Goal: Task Accomplishment & Management: Manage account settings

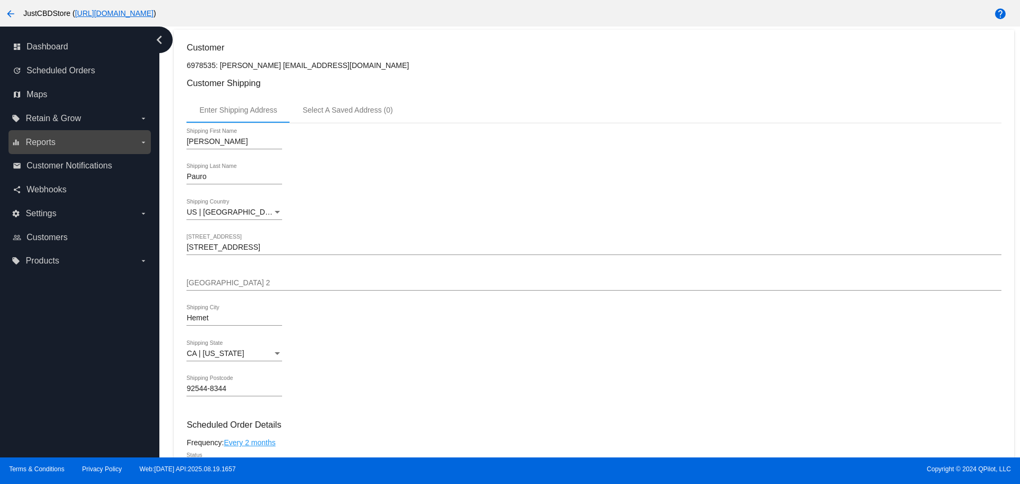
scroll to position [20, 0]
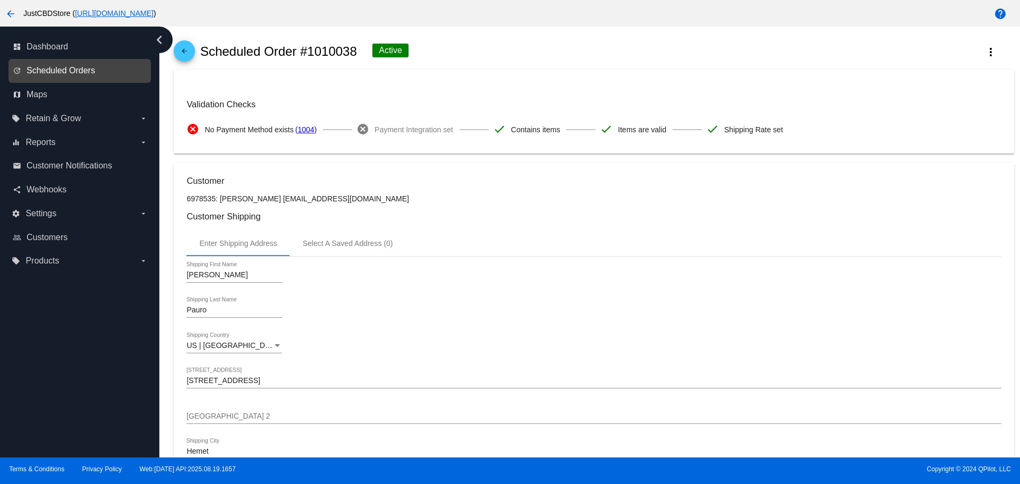
click at [70, 71] on span "Scheduled Orders" at bounding box center [61, 71] width 69 height 10
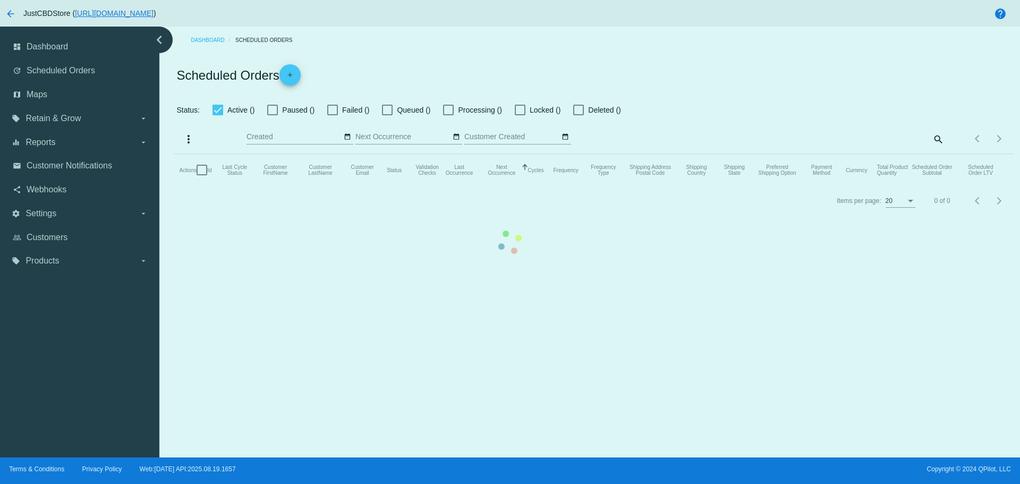
checkbox input "false"
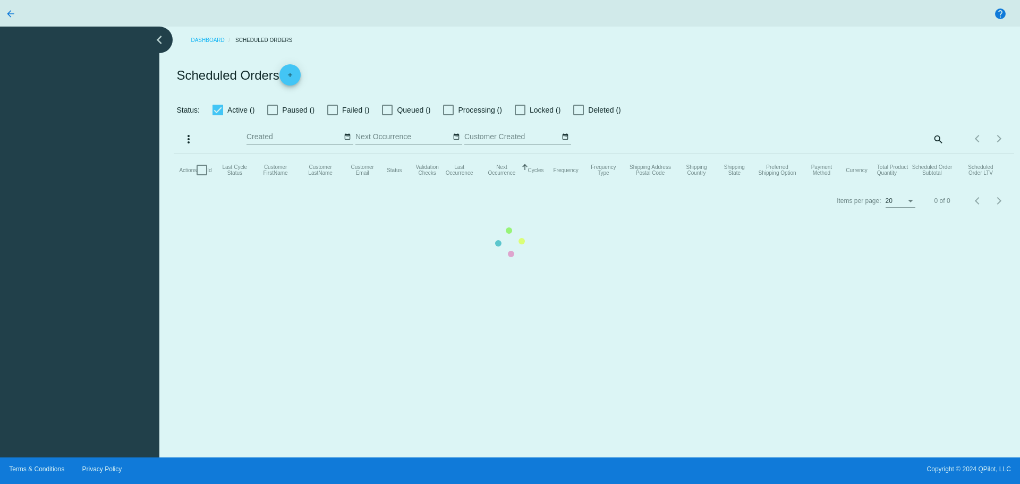
checkbox input "false"
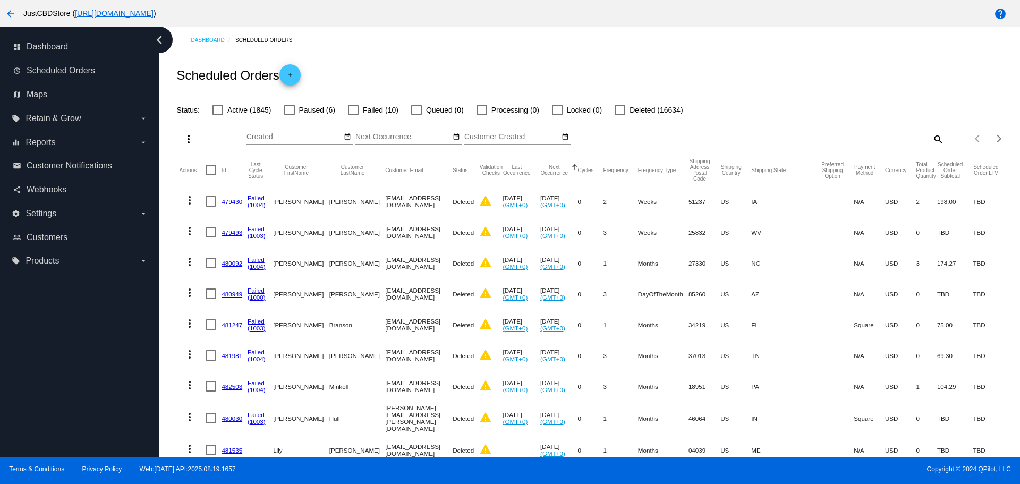
drag, startPoint x: 351, startPoint y: 107, endPoint x: 355, endPoint y: 111, distance: 6.1
click at [355, 110] on div at bounding box center [353, 110] width 11 height 11
click at [353, 115] on input "Failed (10)" at bounding box center [353, 115] width 1 height 1
checkbox input "true"
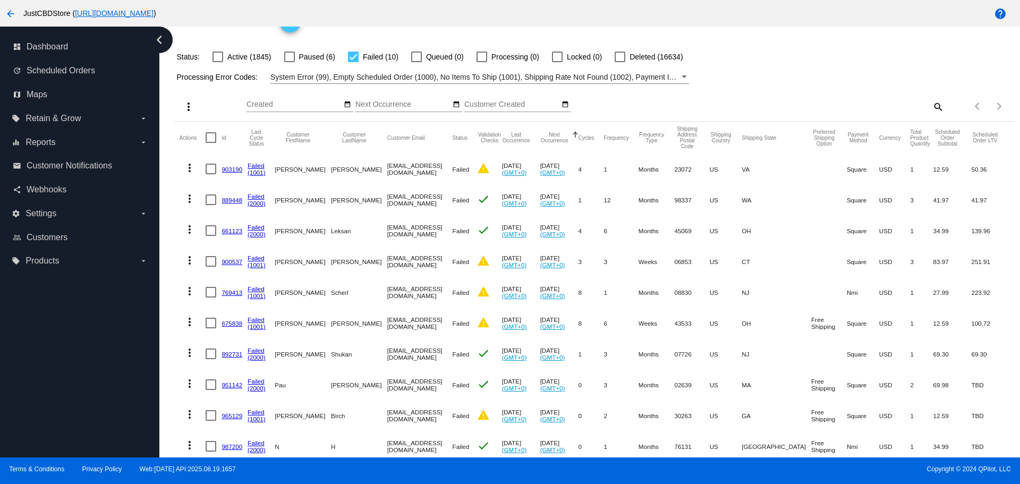
scroll to position [95, 0]
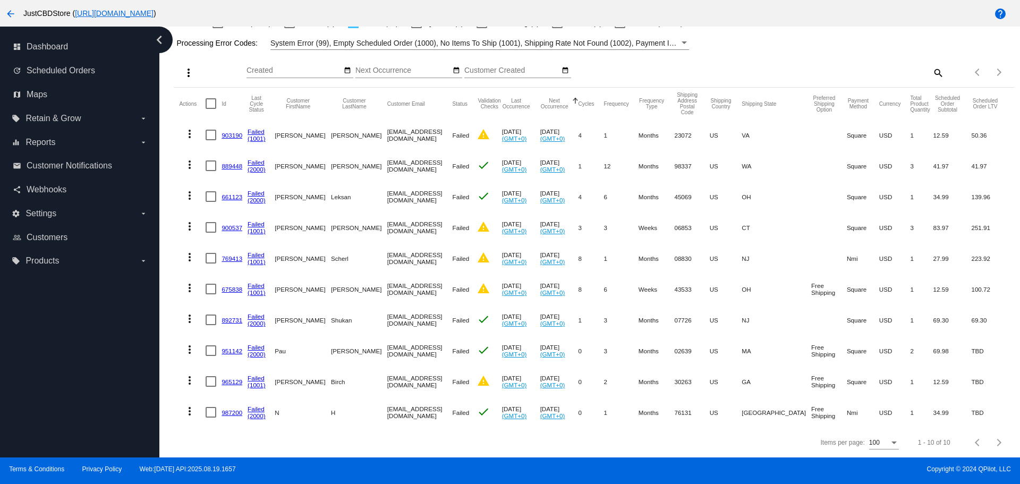
click at [233, 378] on link "965129" at bounding box center [231, 381] width 21 height 7
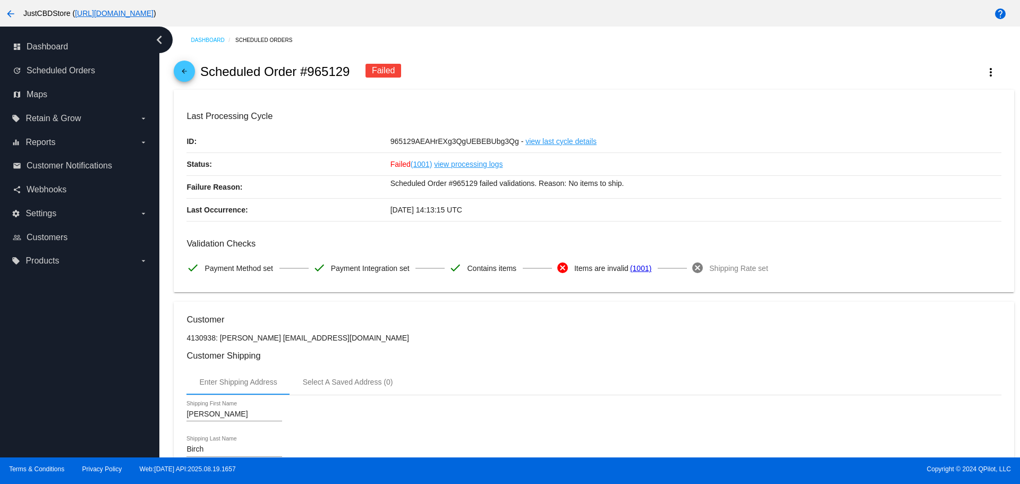
click at [186, 67] on mat-icon "arrow_back" at bounding box center [184, 73] width 13 height 13
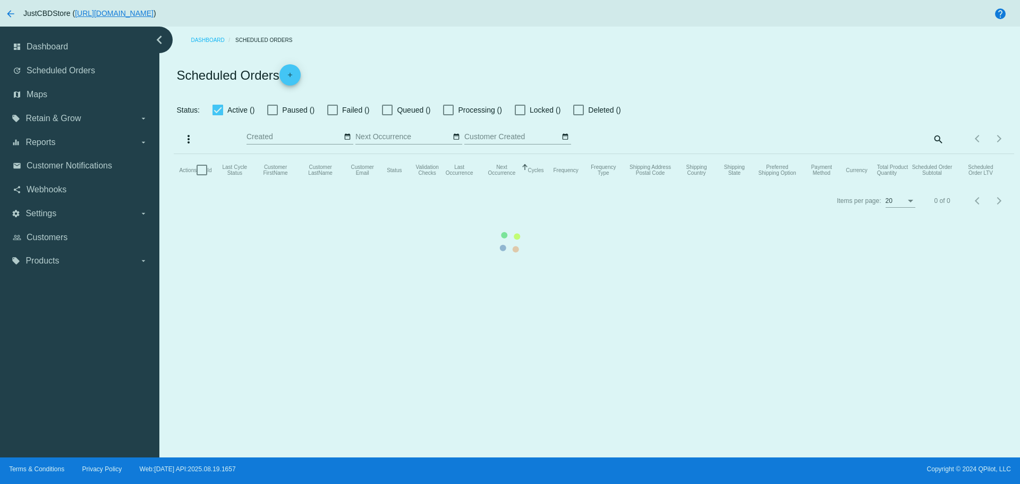
checkbox input "false"
checkbox input "true"
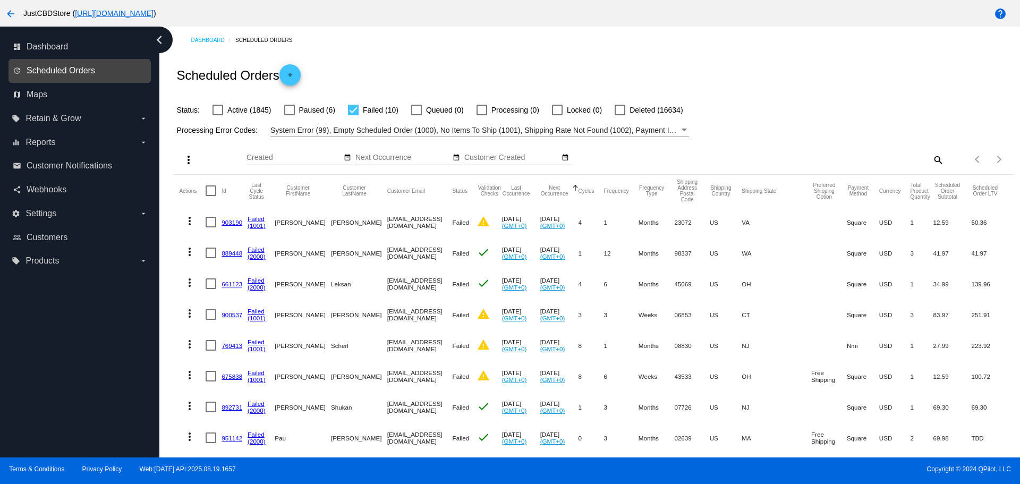
click at [78, 69] on span "Scheduled Orders" at bounding box center [61, 71] width 69 height 10
click at [43, 45] on span "Dashboard" at bounding box center [47, 47] width 41 height 10
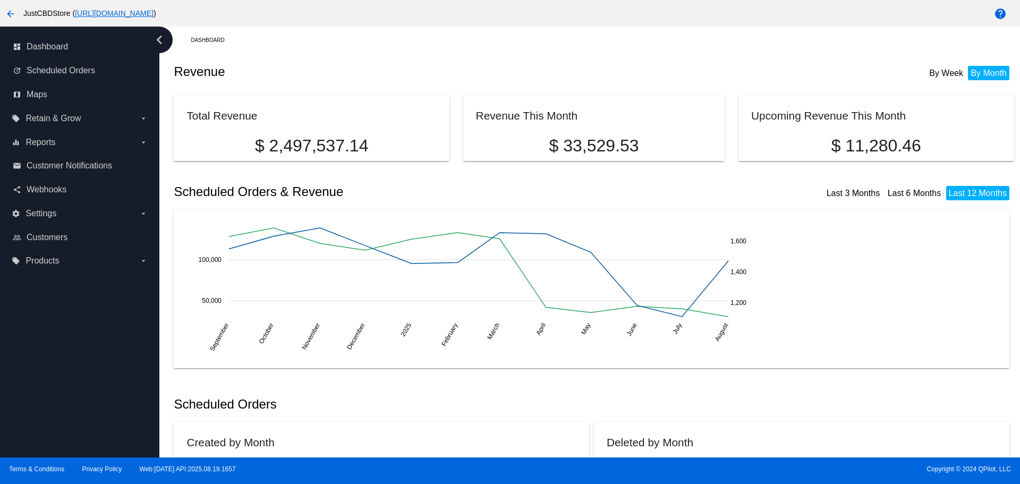
click at [13, 38] on link "dashboard Dashboard" at bounding box center [80, 46] width 135 height 17
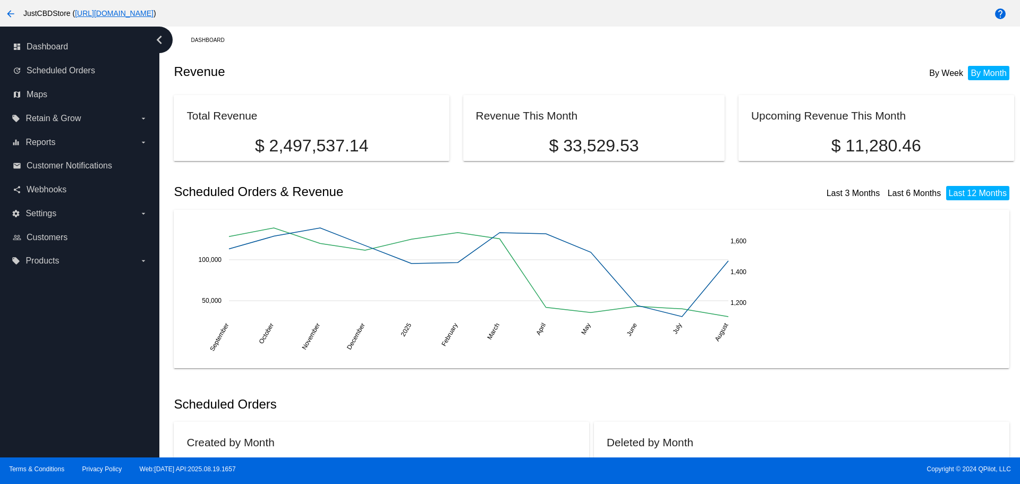
click at [13, 38] on link "dashboard Dashboard" at bounding box center [80, 46] width 135 height 17
